Goal: Transaction & Acquisition: Purchase product/service

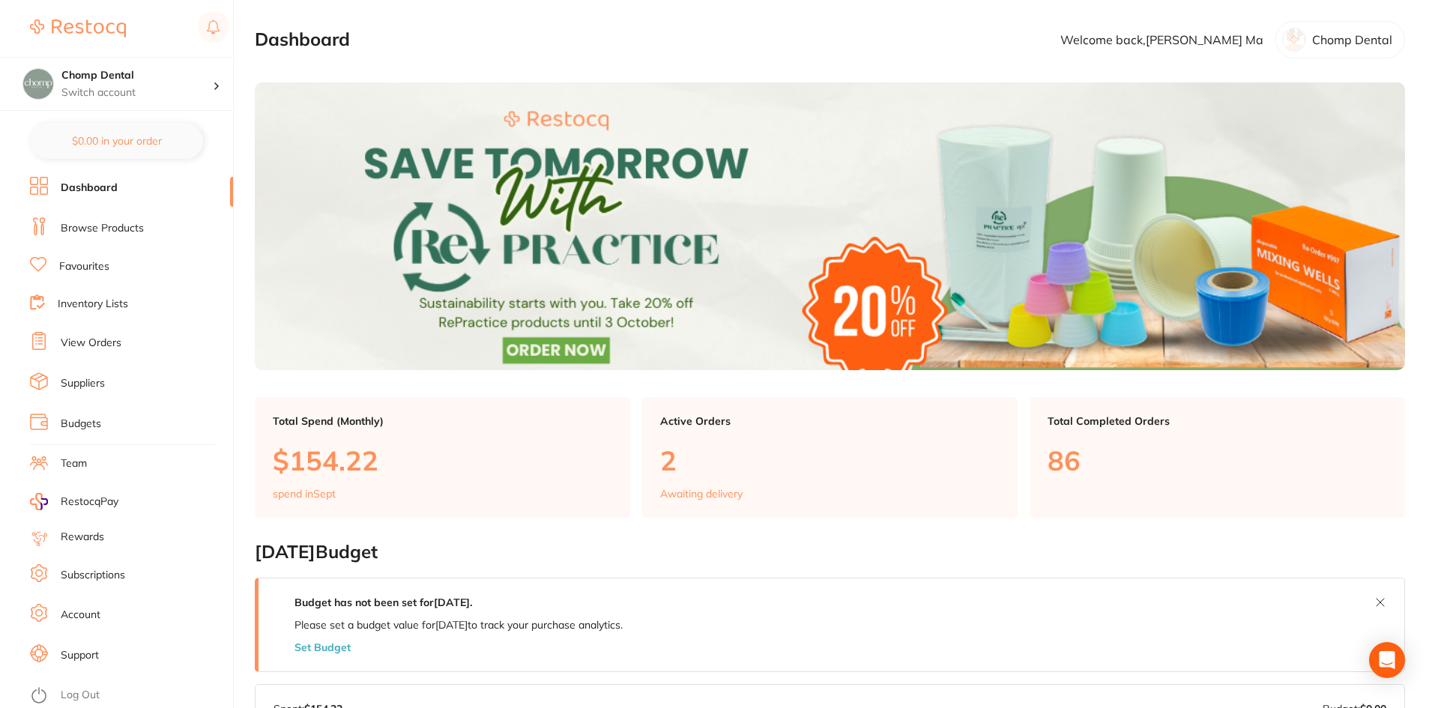
click at [703, 474] on p "2" at bounding box center [829, 460] width 339 height 31
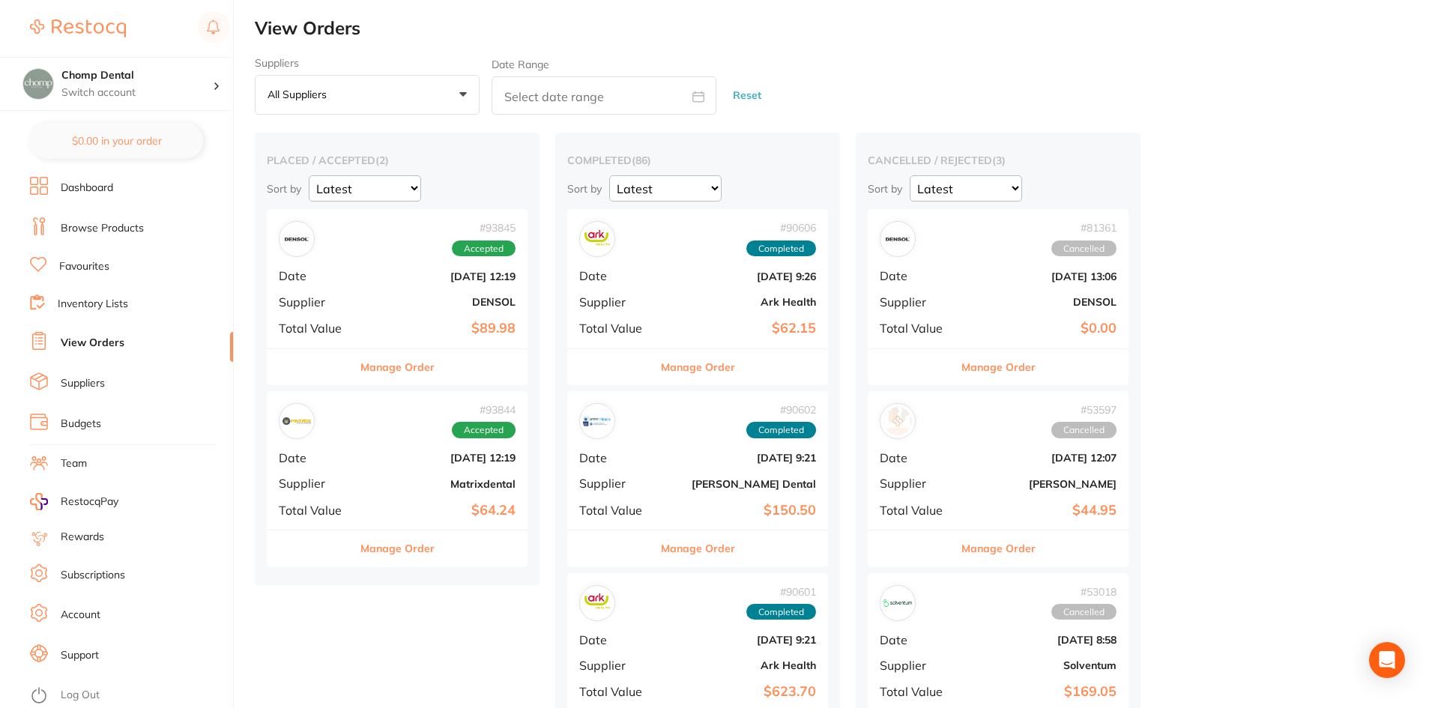
click at [451, 324] on b "$89.98" at bounding box center [441, 329] width 150 height 16
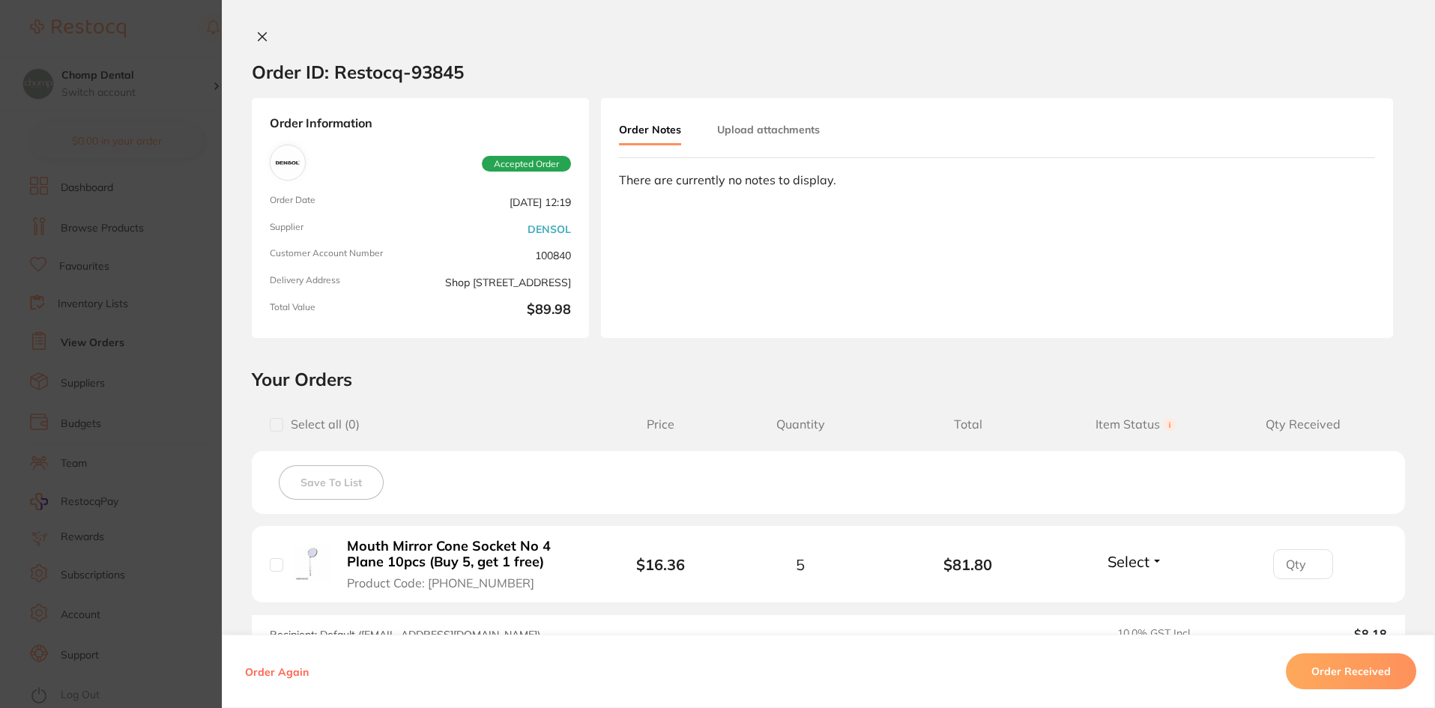
click at [13, 359] on section "Order ID: Restocq- 93845 Order Information Accepted Order Order Date [DATE] 12:…" at bounding box center [717, 354] width 1435 height 708
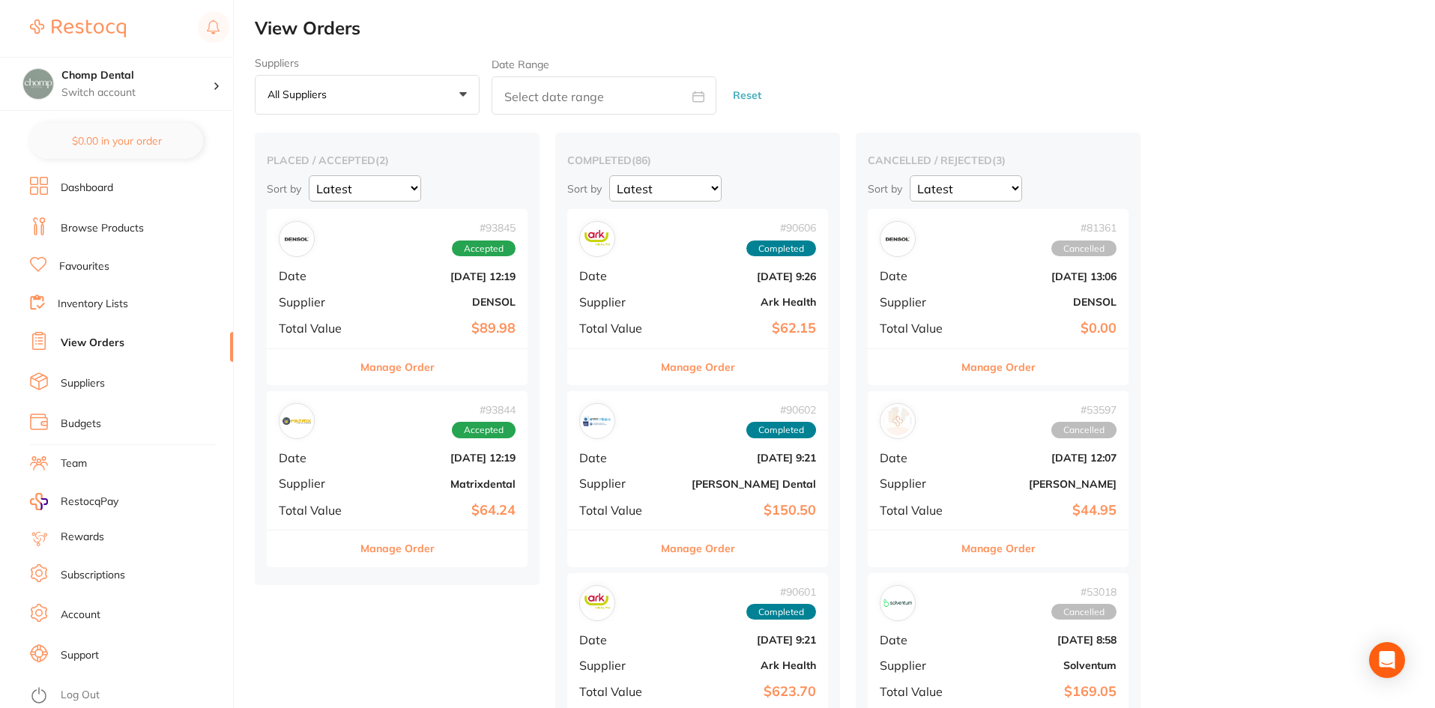
click at [323, 454] on span "Date" at bounding box center [316, 457] width 75 height 13
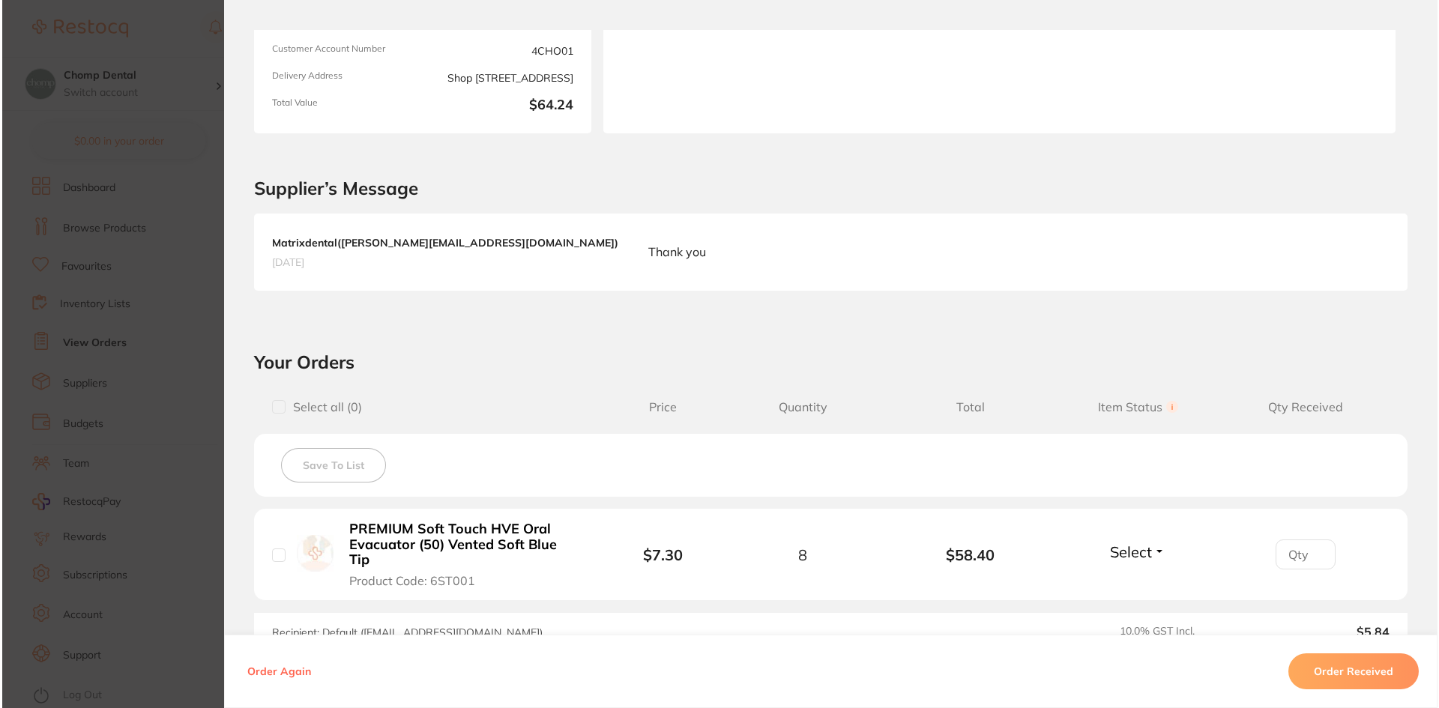
scroll to position [375, 0]
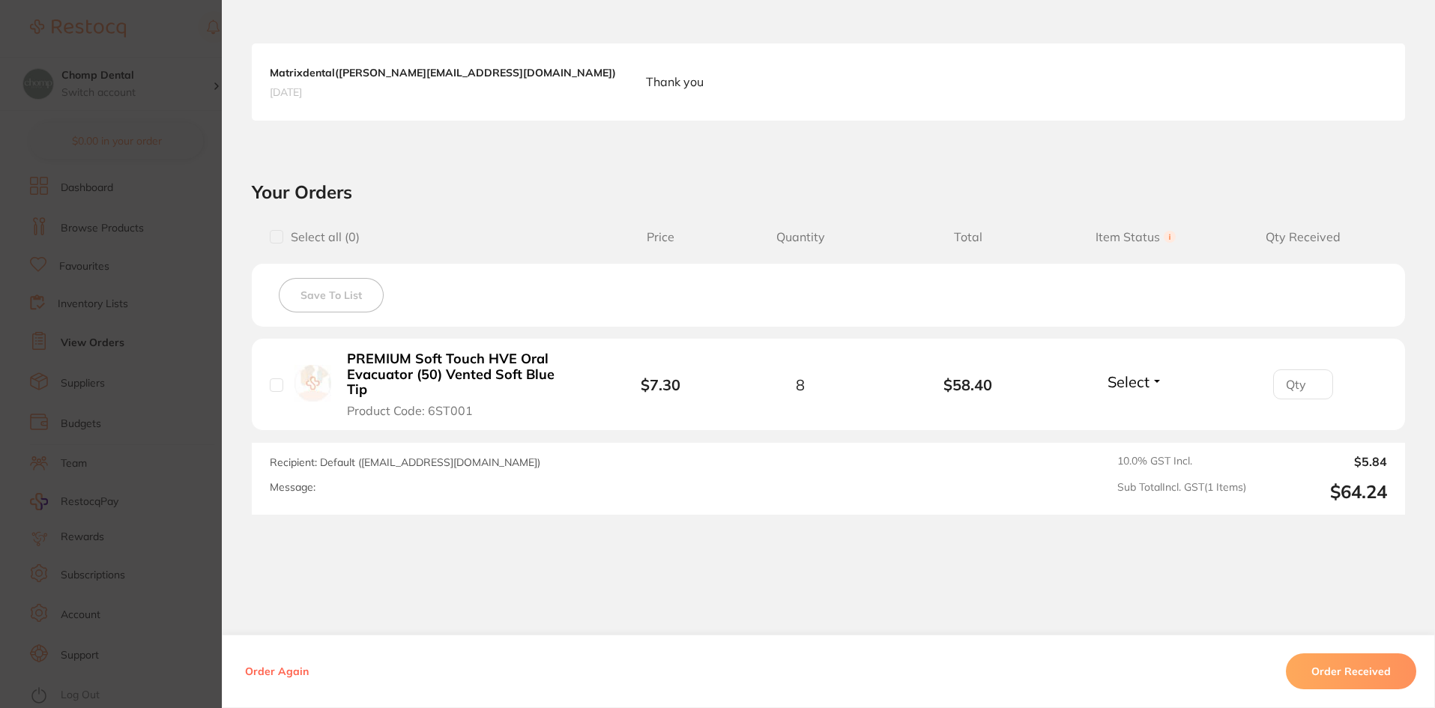
click at [1315, 673] on button "Order Received" at bounding box center [1351, 671] width 130 height 36
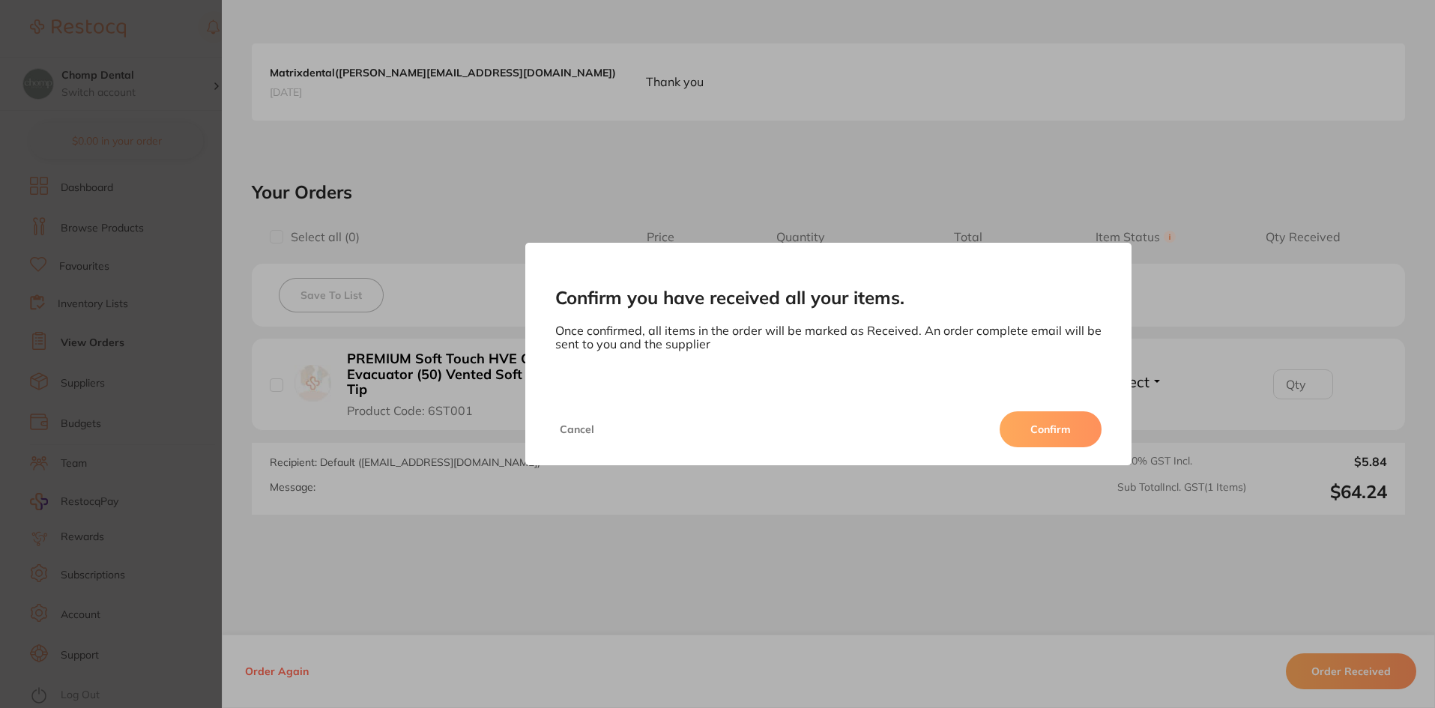
click at [1032, 422] on button "Confirm" at bounding box center [1051, 429] width 102 height 36
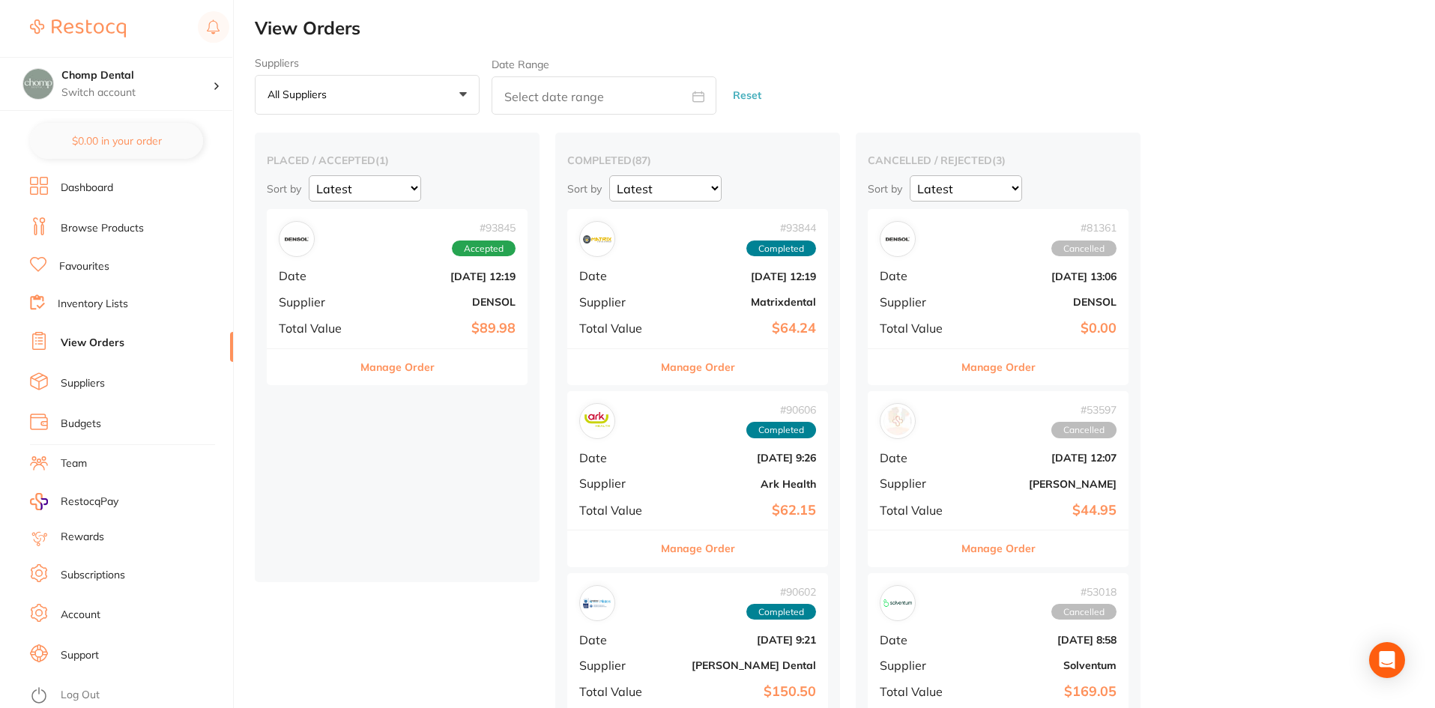
click at [120, 221] on link "Browse Products" at bounding box center [102, 228] width 83 height 15
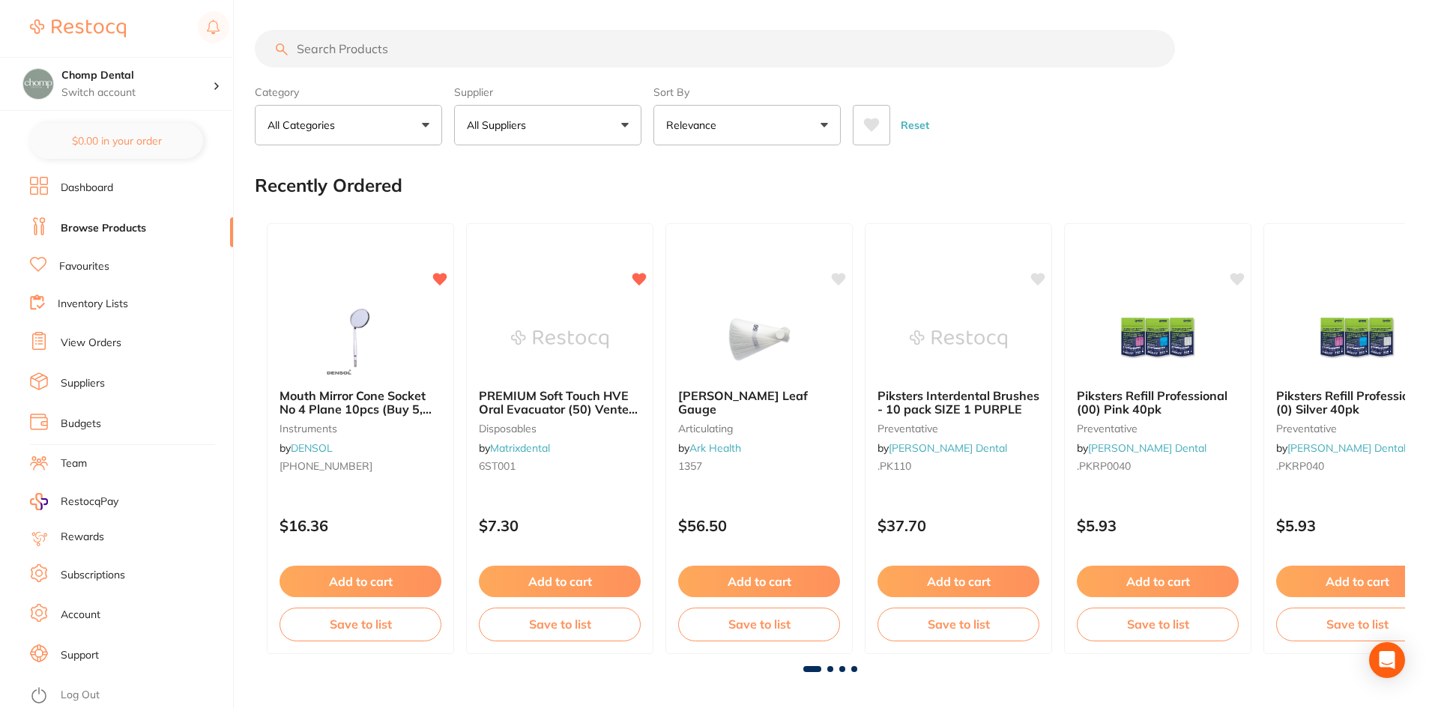
click at [636, 40] on input "search" at bounding box center [715, 48] width 920 height 37
paste input "782226"
type input "782226"
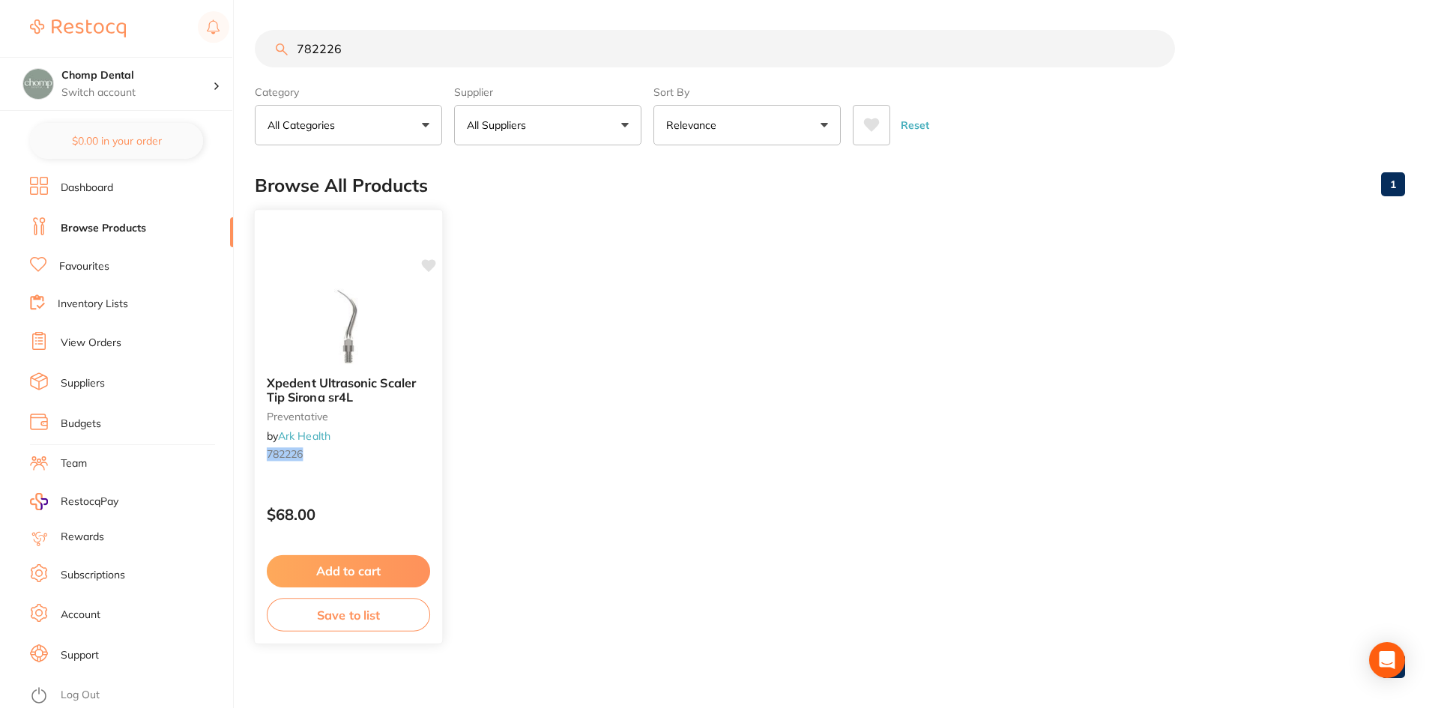
click at [427, 274] on div "Xpedent Ultrasonic Scaler Tip Sirona sr4L preventative by Ark Health 782226 $68…" at bounding box center [349, 426] width 190 height 435
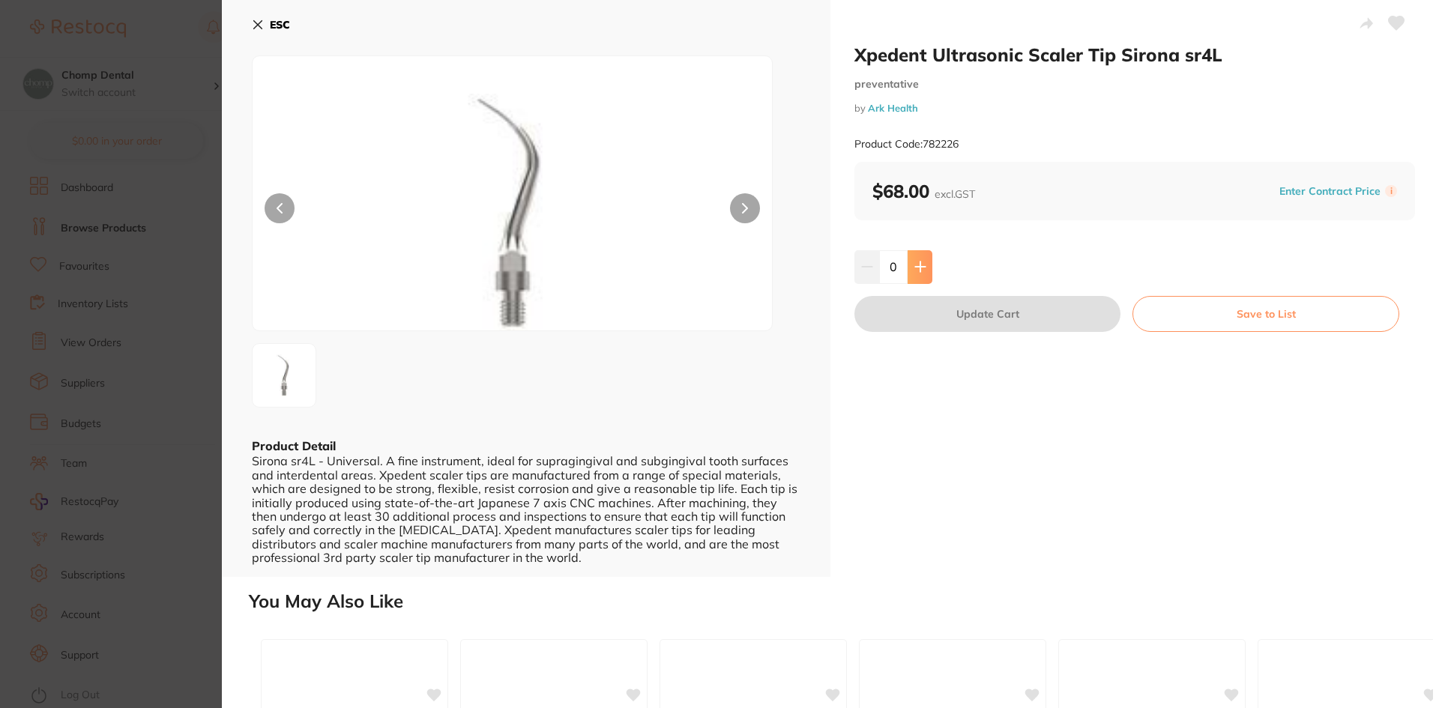
click at [908, 271] on button at bounding box center [920, 266] width 25 height 33
type input "1"
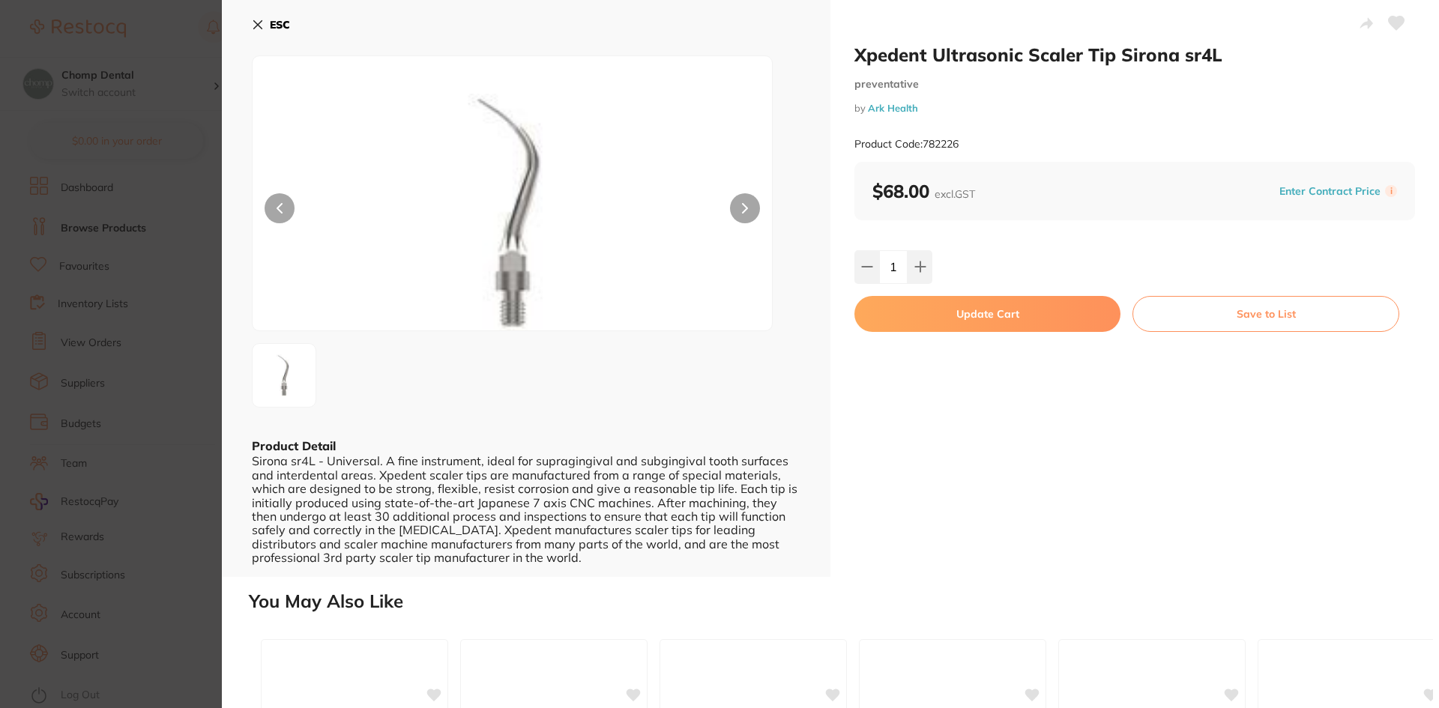
click at [929, 322] on button "Update Cart" at bounding box center [987, 314] width 266 height 36
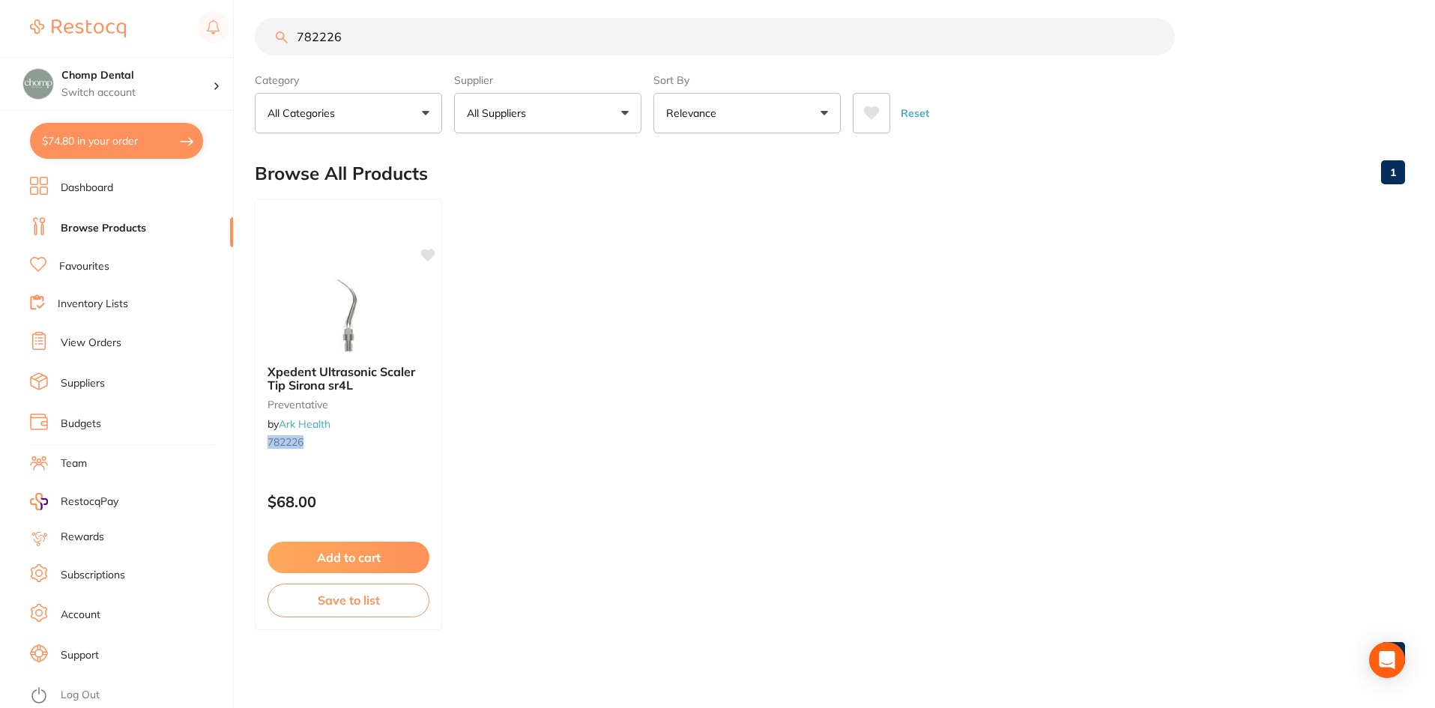
click at [127, 136] on button "$74.80 in your order" at bounding box center [116, 141] width 173 height 36
checkbox input "true"
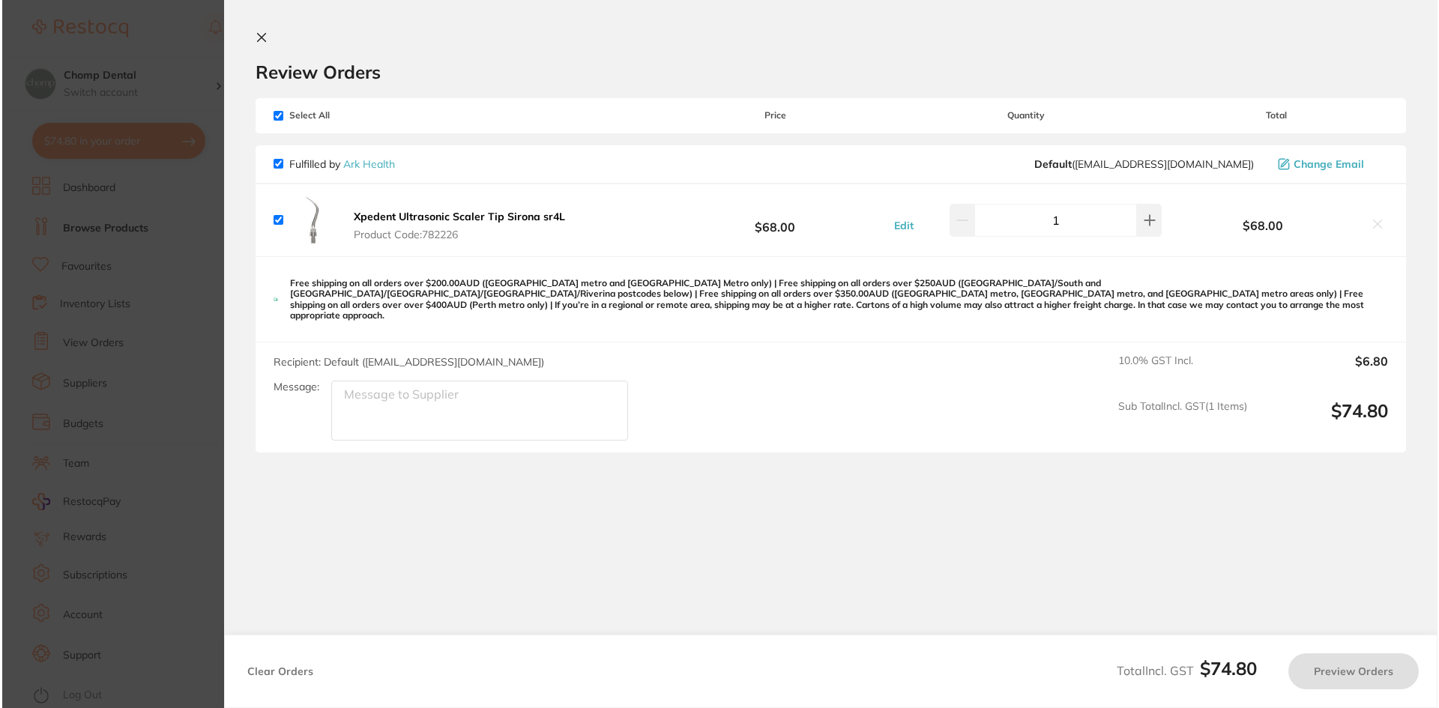
scroll to position [0, 0]
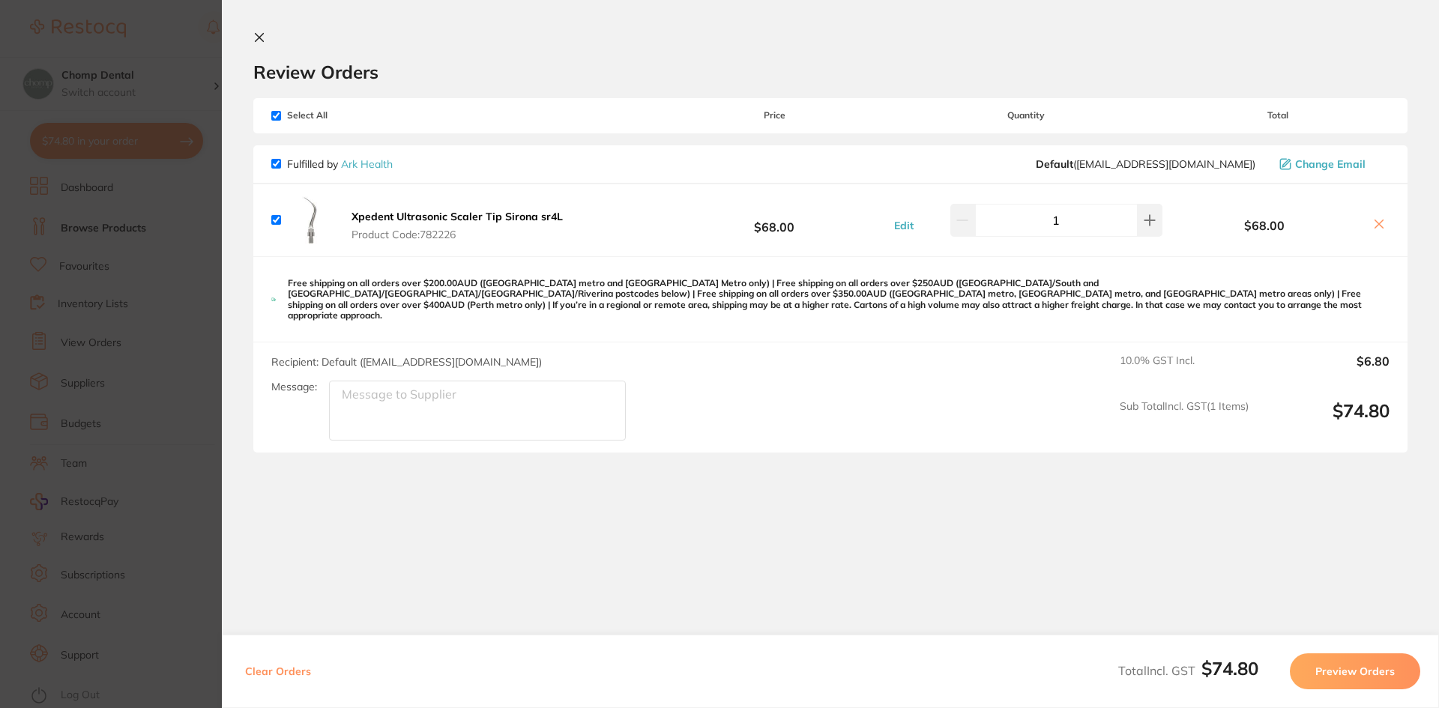
click at [75, 339] on section "Update RRP Set your pre negotiated price for this item. Item Agreed RRP (excl. …" at bounding box center [719, 354] width 1439 height 708
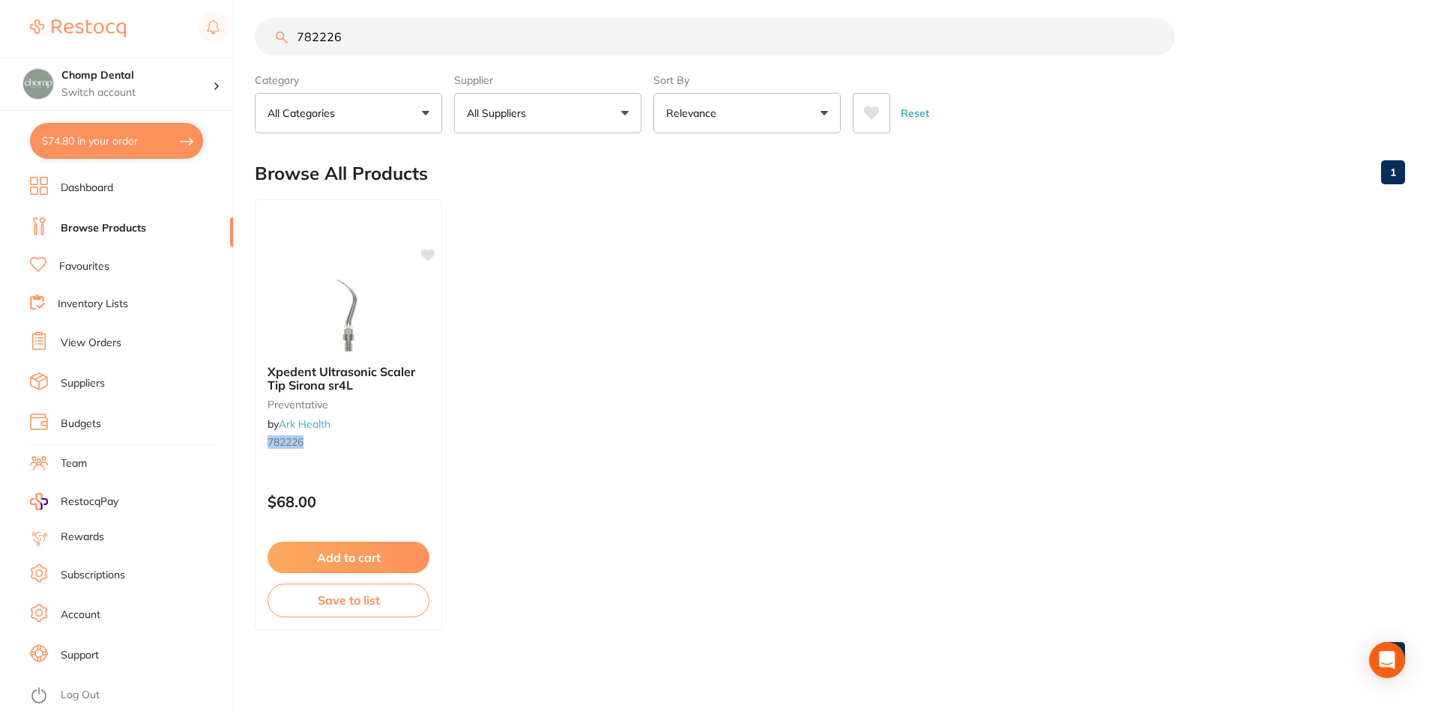
click at [501, 363] on ul "Xpedent Ultrasonic Scaler Tip Sirona sr4L preventative by Ark Health 782226 $68…" at bounding box center [830, 414] width 1150 height 431
click at [145, 148] on button "$74.80 in your order" at bounding box center [116, 141] width 173 height 36
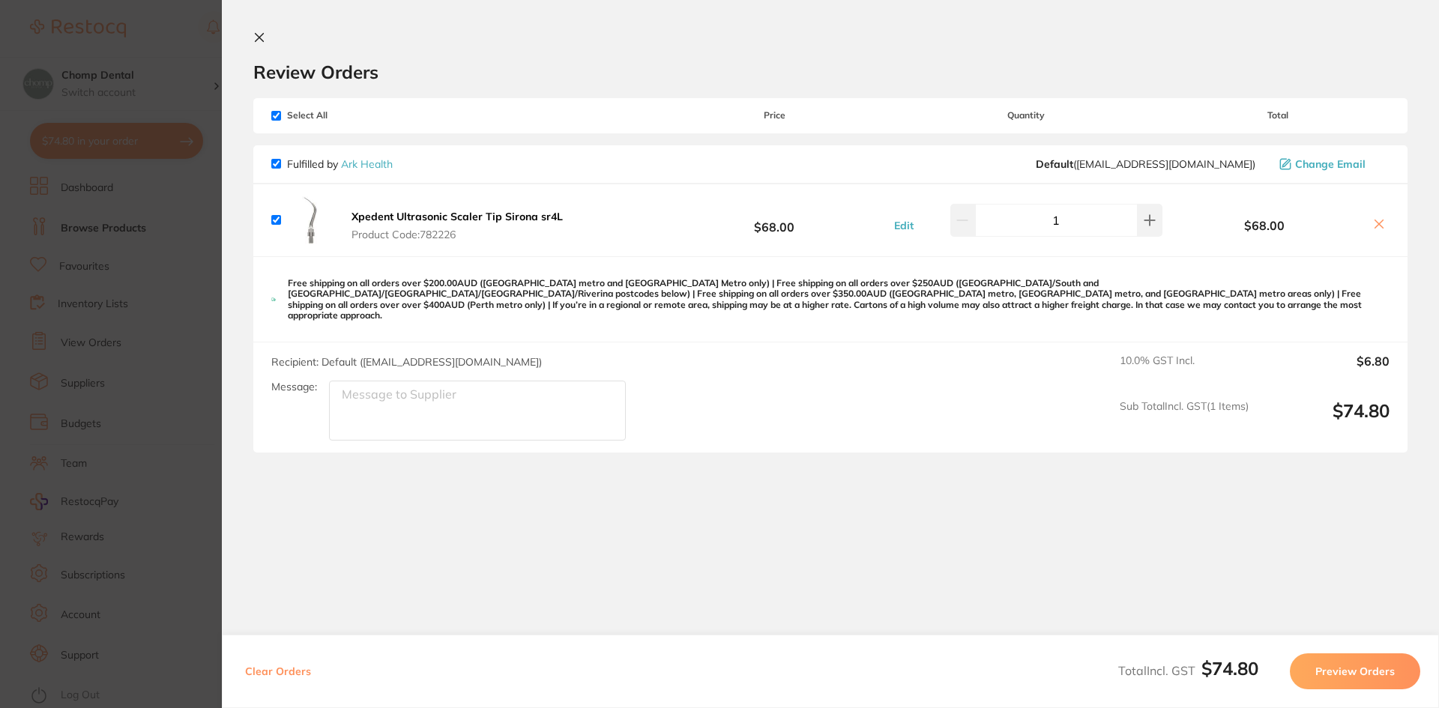
click at [1348, 680] on button "Preview Orders" at bounding box center [1355, 671] width 130 height 36
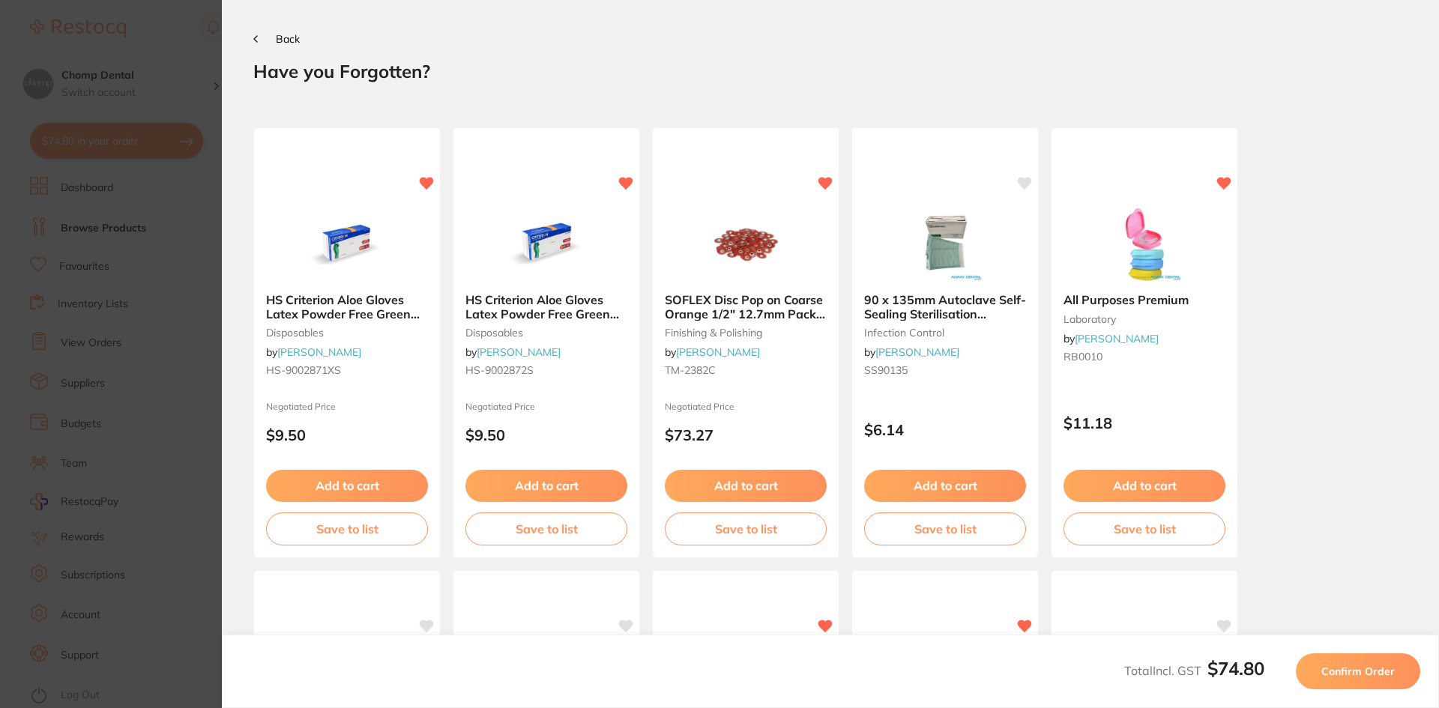
click at [1332, 658] on button "Confirm Order" at bounding box center [1358, 671] width 124 height 36
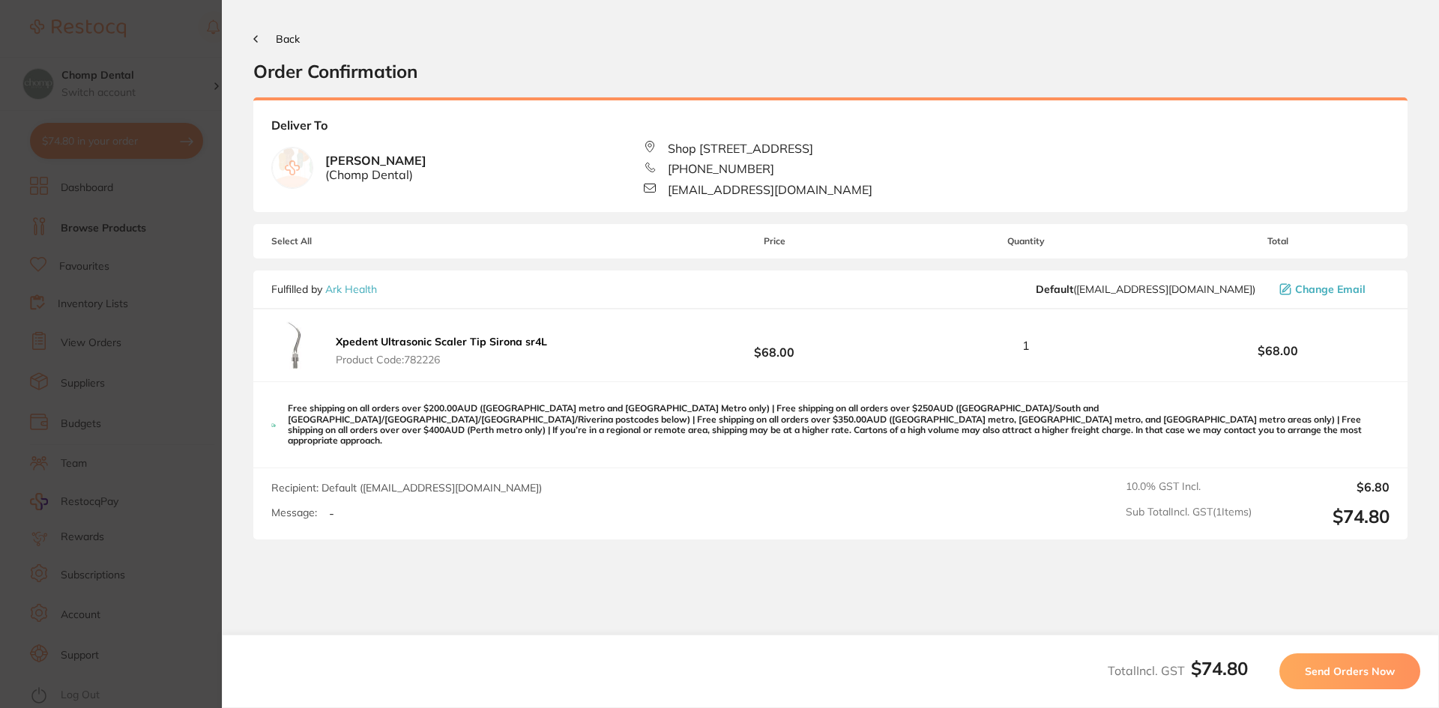
click at [1324, 671] on span "Send Orders Now" at bounding box center [1350, 671] width 90 height 13
